Goal: Communication & Community: Share content

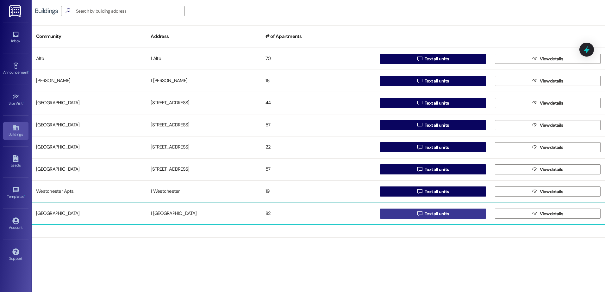
click at [435, 212] on span "Text all units" at bounding box center [437, 214] width 24 height 7
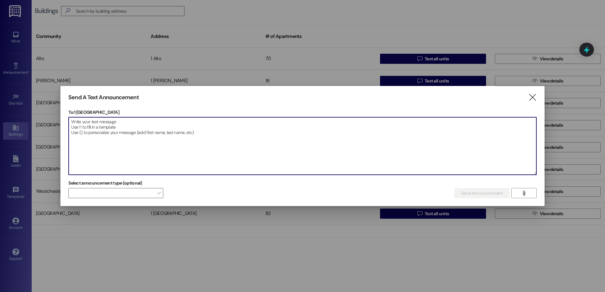
click at [76, 127] on textarea at bounding box center [303, 146] width 468 height 58
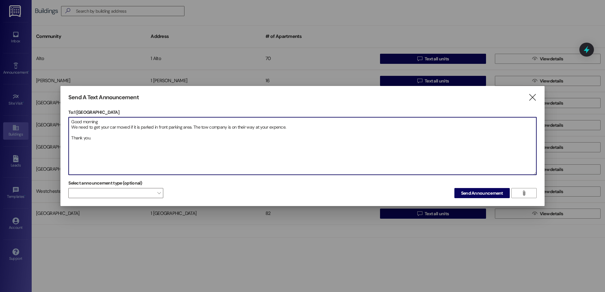
drag, startPoint x: 97, startPoint y: 140, endPoint x: 68, endPoint y: 123, distance: 34.0
click at [68, 123] on div "Send A Text Announcement  To: 1 Zuni Plaza  Drop image file here Good morning…" at bounding box center [302, 146] width 484 height 121
click at [101, 141] on textarea "Good morning We need to get your car moved if it is parked in front parking are…" at bounding box center [303, 146] width 468 height 58
paste textarea "Buenos [PERSON_NAME] Necesitamos mover su automóvil si está estacionado en el á…"
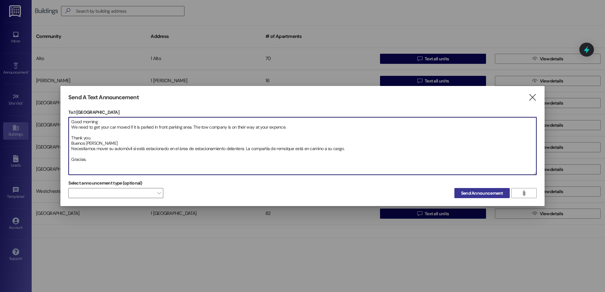
type textarea "Good morning We need to get your car moved if it is parked in front parking are…"
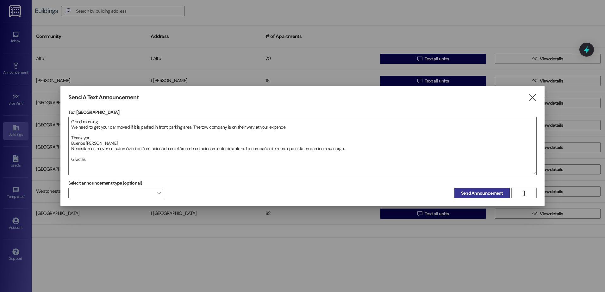
click at [469, 192] on span "Send Announcement" at bounding box center [482, 193] width 42 height 7
